Goal: Task Accomplishment & Management: Use online tool/utility

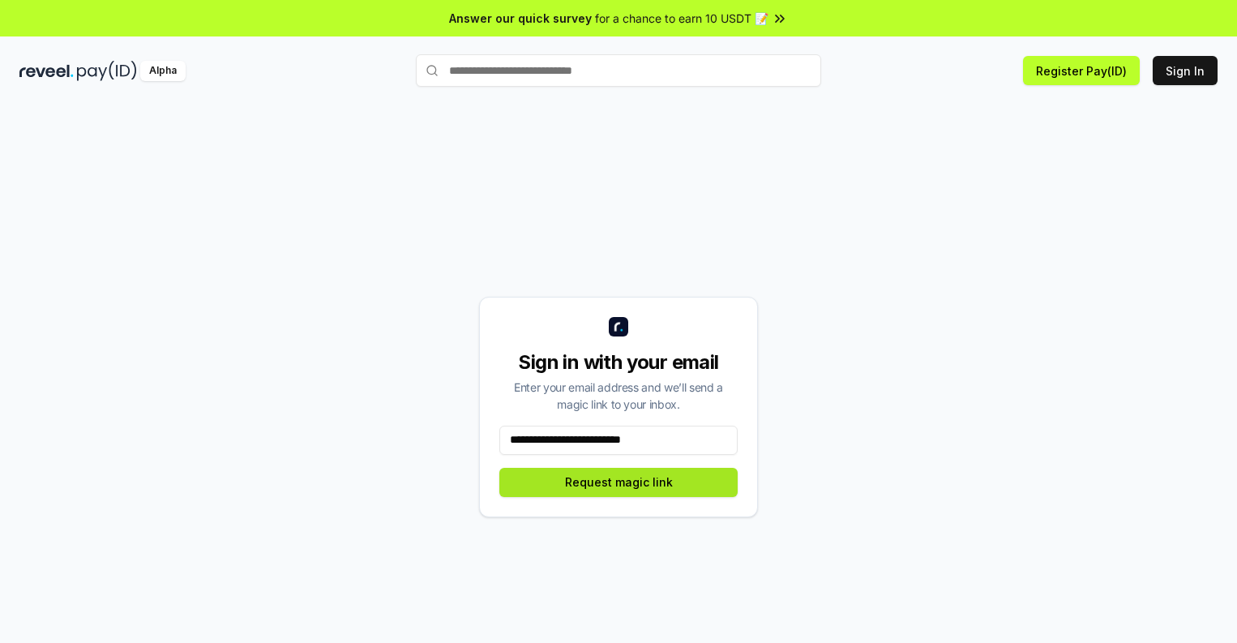
type input "**********"
click at [619, 482] on button "Request magic link" at bounding box center [619, 482] width 238 height 29
